Goal: Task Accomplishment & Management: Complete application form

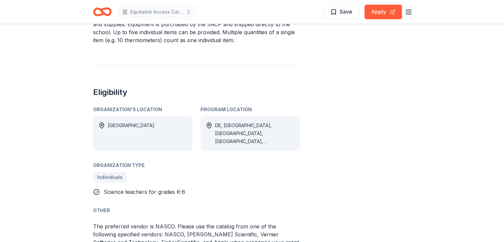
scroll to position [133, 0]
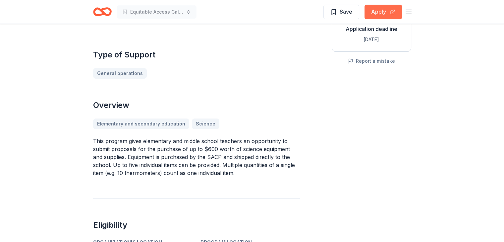
click at [383, 11] on button "Apply" at bounding box center [383, 12] width 37 height 15
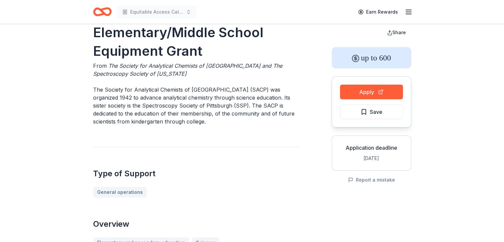
scroll to position [0, 0]
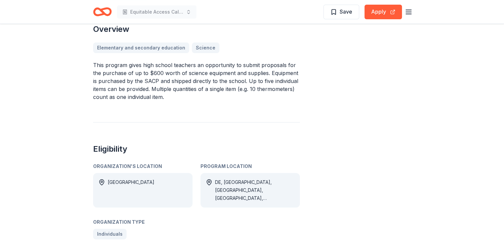
scroll to position [166, 0]
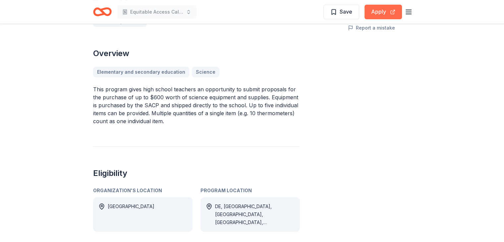
click at [377, 10] on button "Apply" at bounding box center [383, 12] width 37 height 15
